Goal: Information Seeking & Learning: Learn about a topic

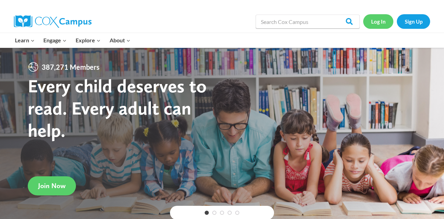
click at [377, 24] on link "Log In" at bounding box center [378, 21] width 30 height 14
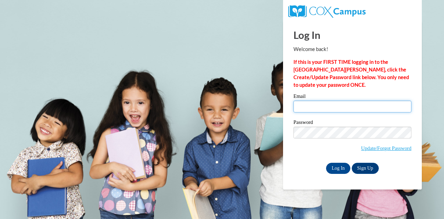
click at [335, 110] on input "Email" at bounding box center [352, 107] width 118 height 12
type input "metzerj@oasd.org"
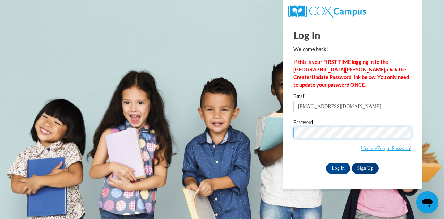
click at [326, 163] on input "Log In" at bounding box center [338, 168] width 24 height 11
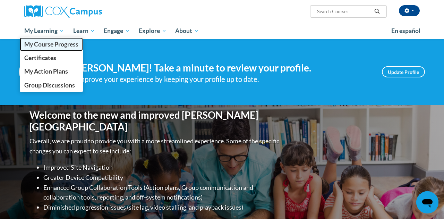
click at [31, 41] on span "My Course Progress" at bounding box center [51, 44] width 54 height 7
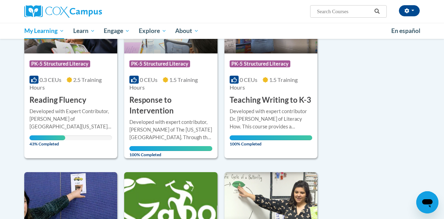
scroll to position [143, 0]
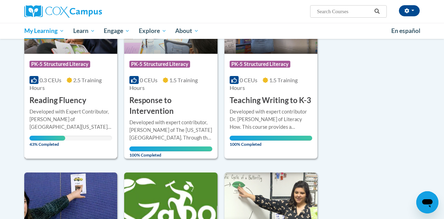
click at [55, 102] on h3 "Reading Fluency" at bounding box center [57, 100] width 57 height 11
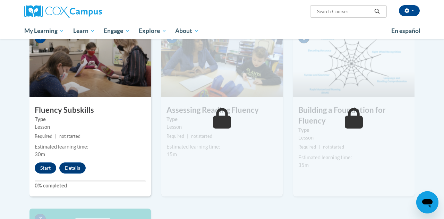
scroll to position [345, 0]
click at [46, 166] on button "Start" at bounding box center [45, 167] width 21 height 11
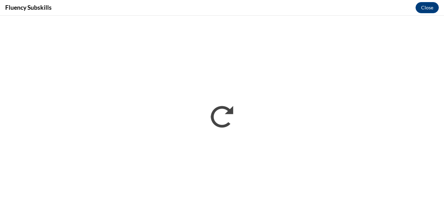
scroll to position [0, 0]
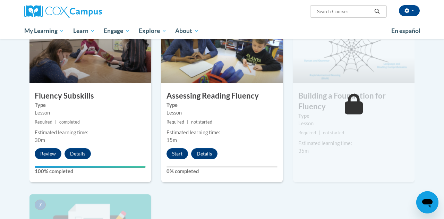
scroll to position [357, 0]
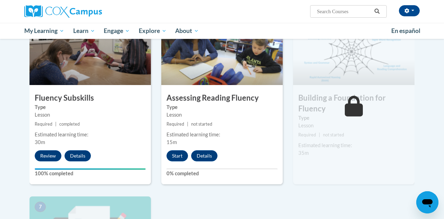
click at [245, 78] on img at bounding box center [221, 50] width 121 height 69
click at [180, 158] on button "Start" at bounding box center [176, 155] width 21 height 11
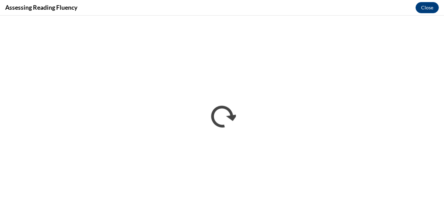
scroll to position [0, 0]
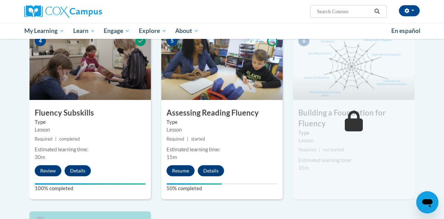
scroll to position [350, 0]
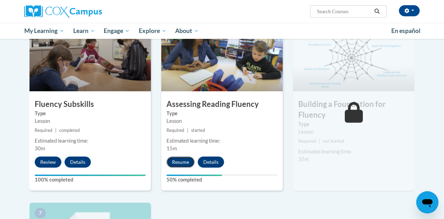
click at [180, 159] on button "Resume" at bounding box center [180, 161] width 28 height 11
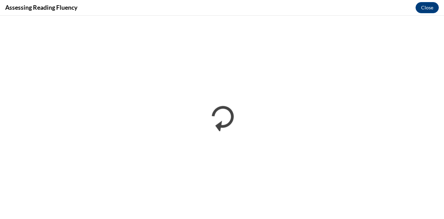
scroll to position [0, 0]
